Goal: Task Accomplishment & Management: Manage account settings

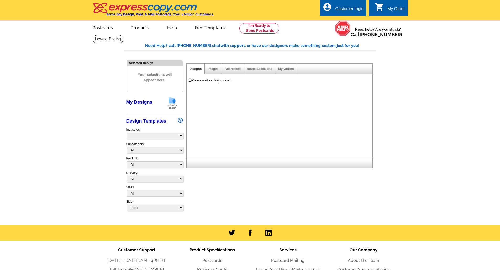
select select "785"
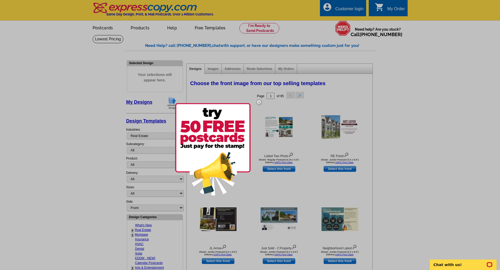
click at [259, 103] on img at bounding box center [258, 102] width 15 height 15
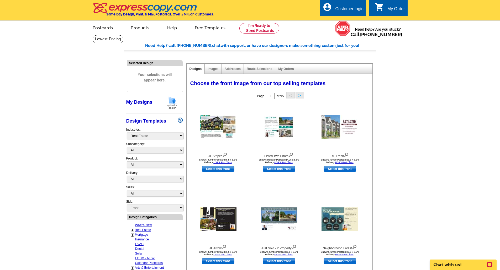
click at [335, 7] on div "Customer login" at bounding box center [349, 10] width 28 height 7
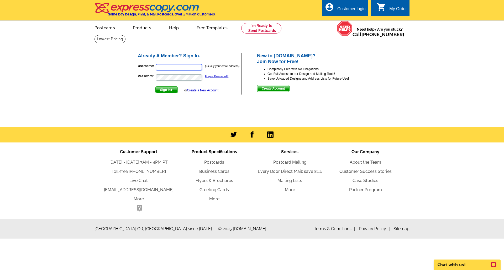
click at [175, 70] on input "Username:" at bounding box center [179, 67] width 46 height 6
click at [129, 78] on div "Already A Member? Sign In. Username: (usually your email address) Password: For…" at bounding box center [252, 73] width 251 height 63
click at [169, 67] on input "Username:" at bounding box center [179, 67] width 46 height 6
click at [28, 189] on div "Customer Support [DATE] - [DATE] 7AM - 4PM PT Toll-free: [PHONE_NUMBER] Live Ch…" at bounding box center [252, 181] width 504 height 77
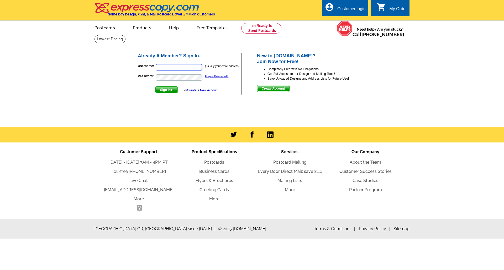
click at [179, 66] on input "Username:" at bounding box center [179, 67] width 46 height 6
type input "[EMAIL_ADDRESS][DOMAIN_NAME]"
click at [163, 93] on span "Sign In" at bounding box center [167, 90] width 22 height 6
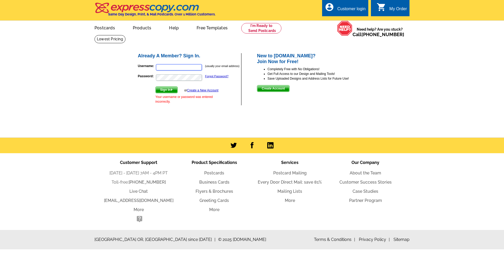
click at [169, 71] on input "Username:" at bounding box center [179, 67] width 46 height 6
click at [193, 67] on input "[EMAIL_ADDRESS][DOMAIN_NAME]" at bounding box center [179, 67] width 46 height 6
type input "[EMAIL_ADDRESS][DOMAIN_NAME]"
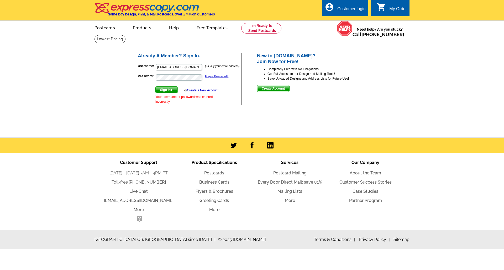
click at [162, 92] on span "Sign In" at bounding box center [167, 90] width 22 height 6
